Goal: Check status: Check status

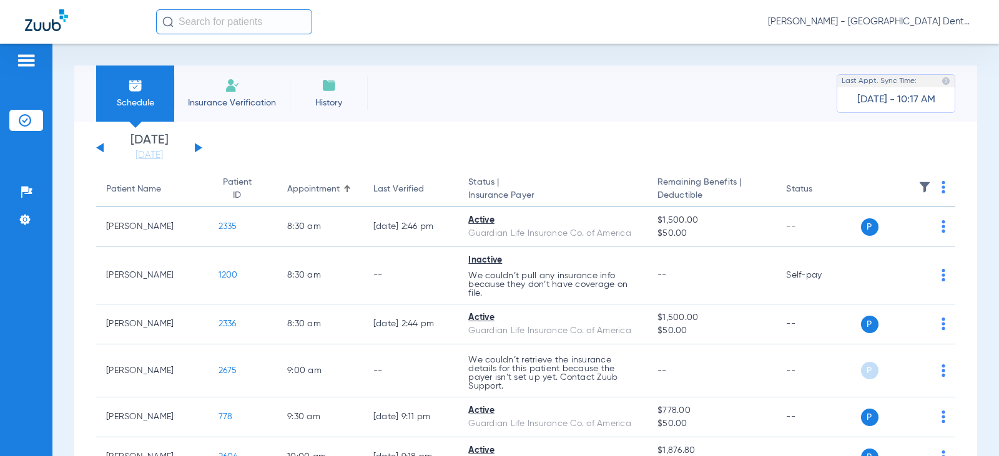
click at [198, 149] on button at bounding box center [198, 147] width 7 height 9
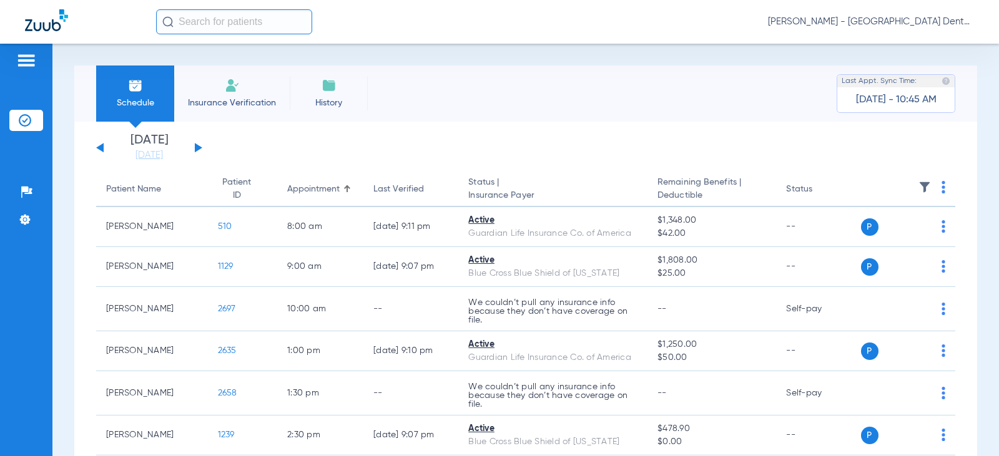
click at [198, 145] on button at bounding box center [198, 147] width 7 height 9
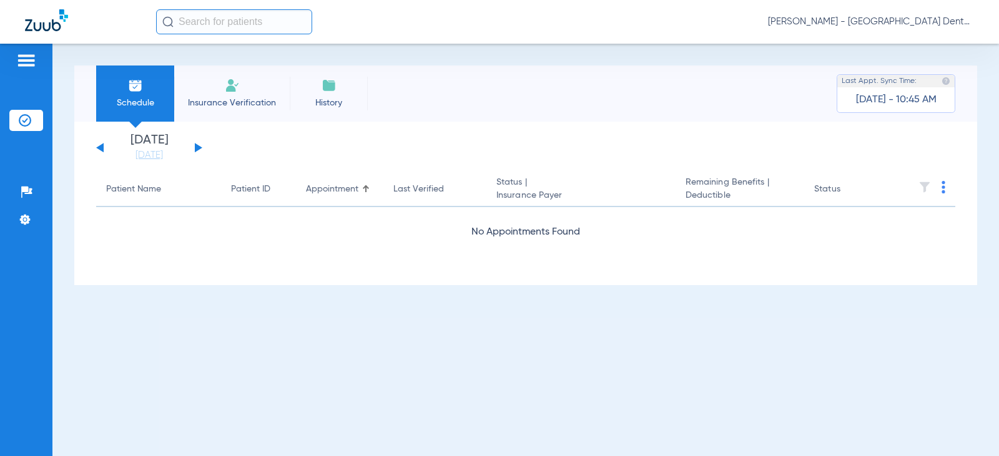
click at [198, 145] on button at bounding box center [198, 147] width 7 height 9
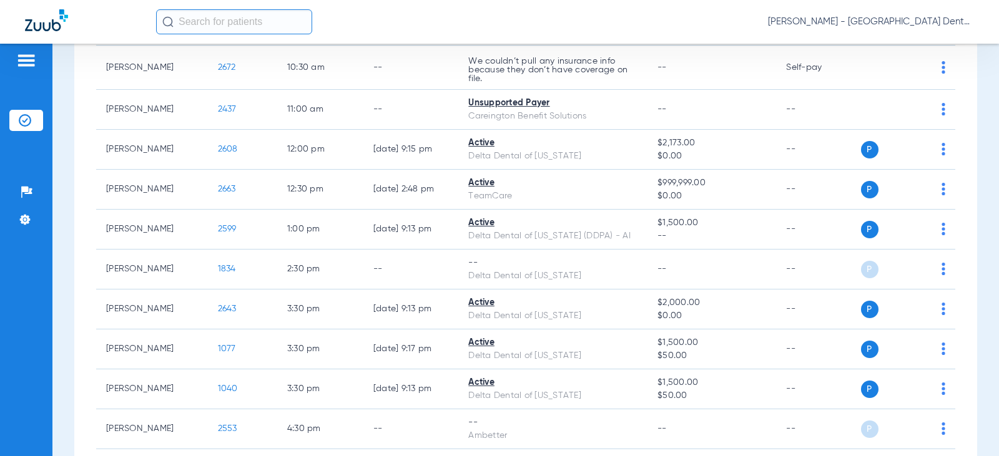
scroll to position [384, 0]
